Goal: Task Accomplishment & Management: Use online tool/utility

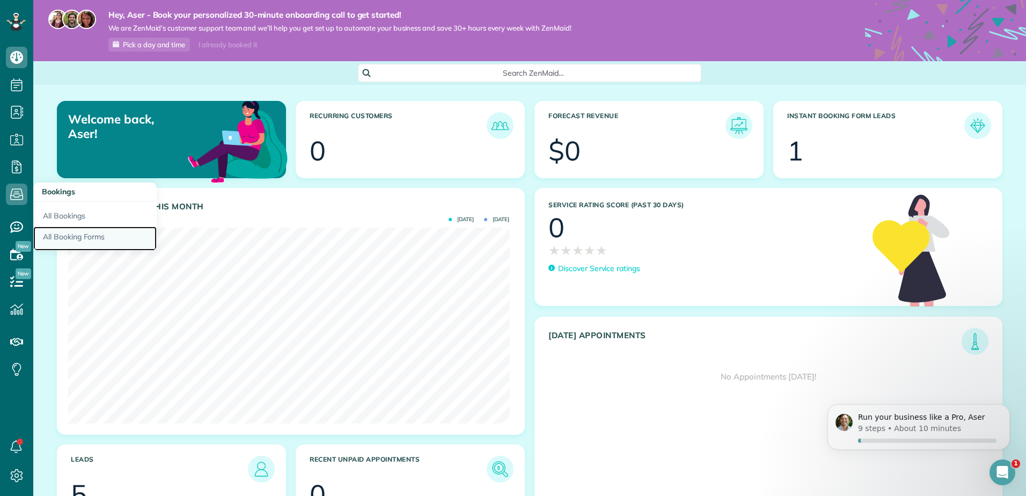
click at [90, 237] on link "All Booking Forms" at bounding box center [94, 238] width 123 height 25
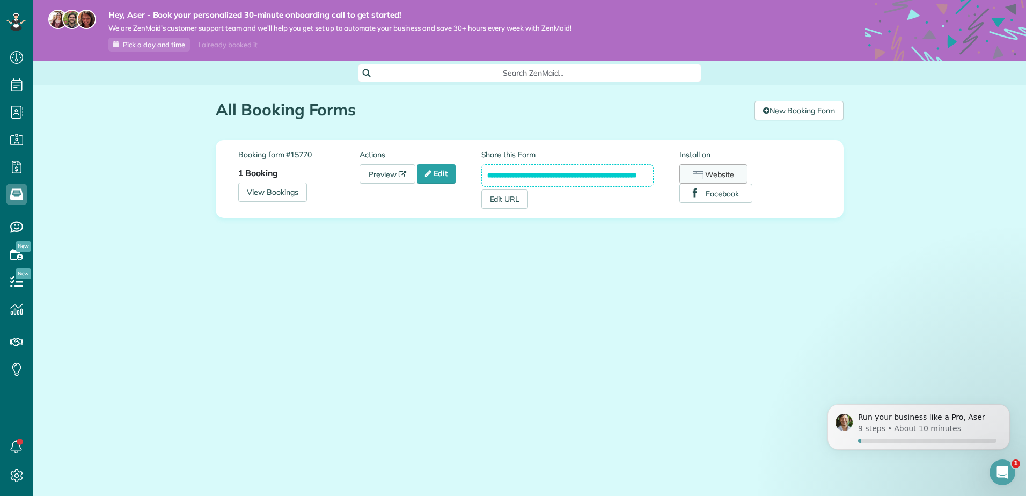
click at [698, 177] on icon "button" at bounding box center [698, 175] width 11 height 8
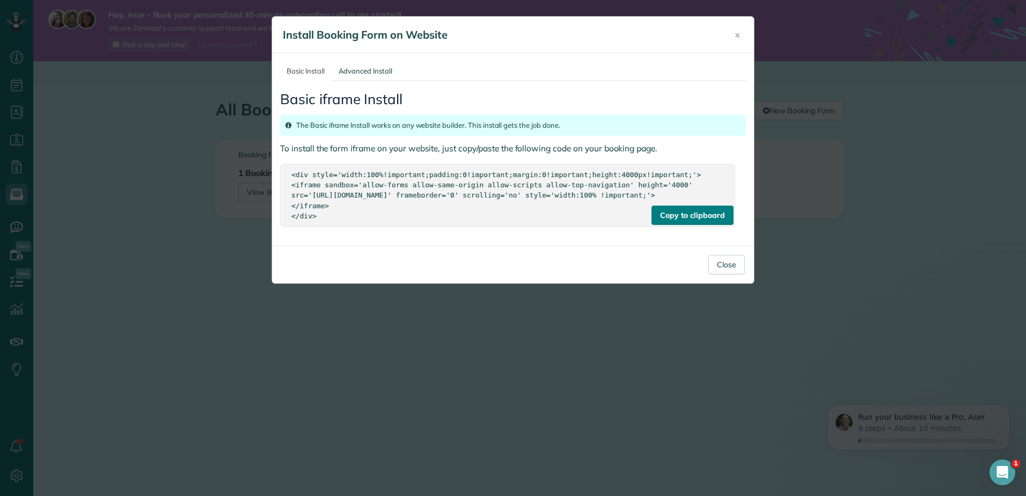
click at [672, 223] on div "Copy to clipboard" at bounding box center [692, 214] width 82 height 19
click at [679, 219] on div "Copy to clipboard" at bounding box center [692, 214] width 82 height 19
click at [734, 34] on span "×" at bounding box center [737, 34] width 6 height 12
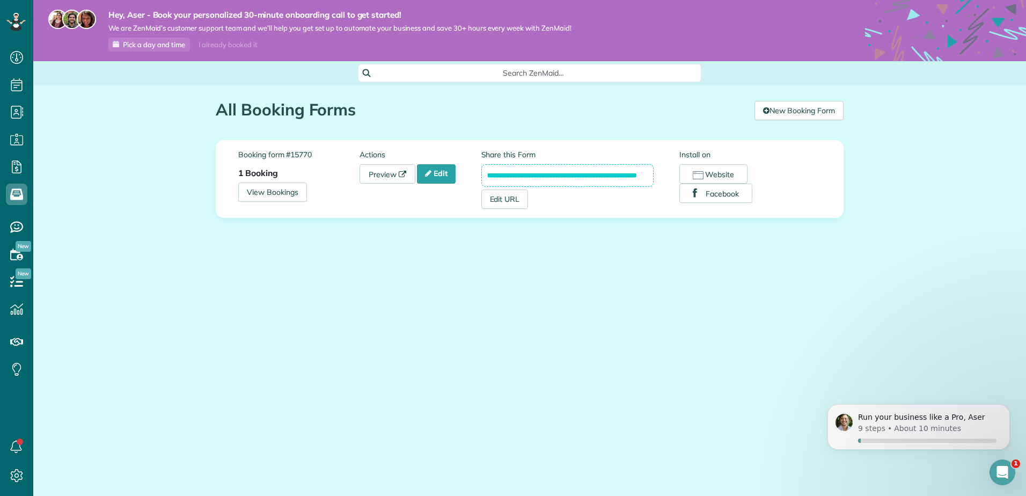
click at [529, 176] on input "**********" at bounding box center [567, 175] width 173 height 23
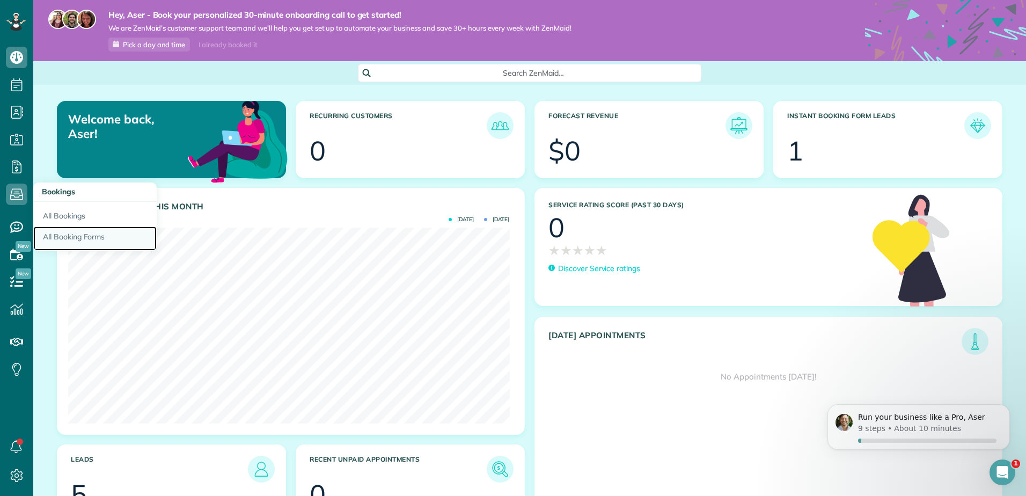
click at [70, 232] on link "All Booking Forms" at bounding box center [94, 238] width 123 height 25
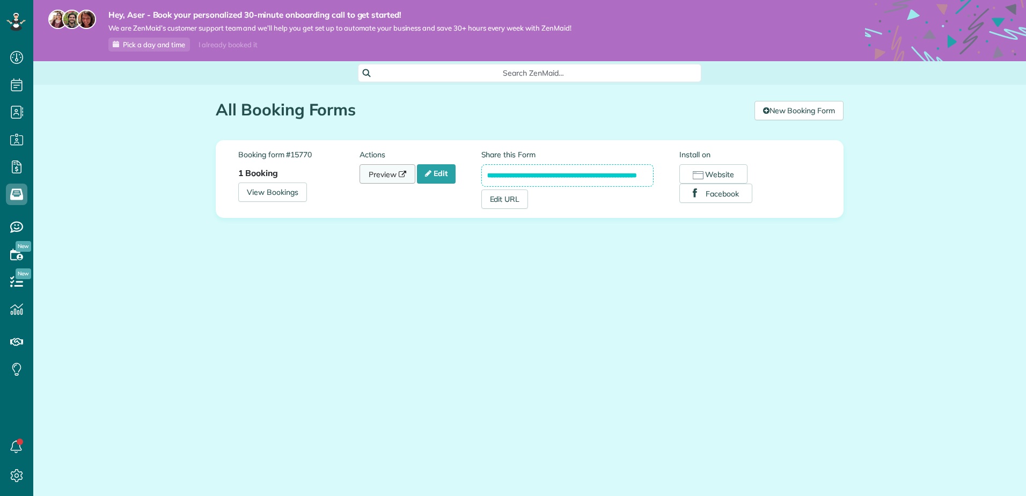
scroll to position [5, 5]
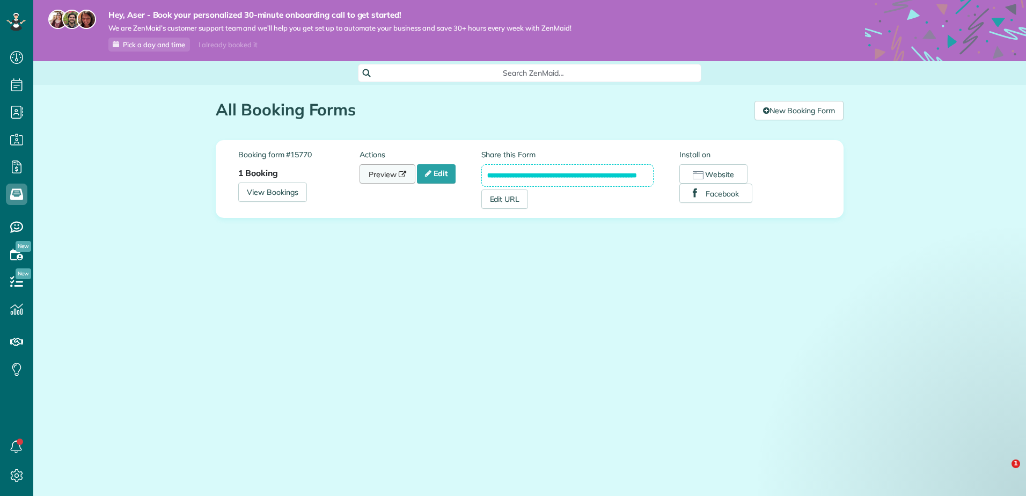
click at [388, 170] on link "Preview" at bounding box center [387, 173] width 56 height 19
